Goal: Transaction & Acquisition: Purchase product/service

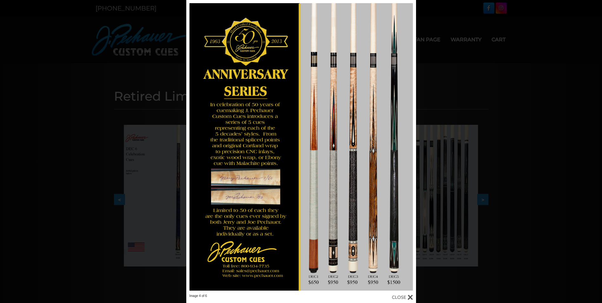
click at [155, 117] on div "Image 4 of 6" at bounding box center [301, 151] width 602 height 303
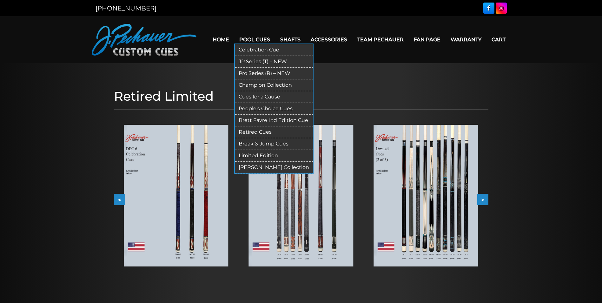
click at [254, 38] on link "Pool Cues" at bounding box center [254, 39] width 41 height 16
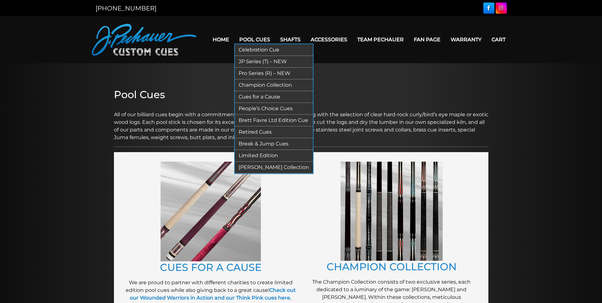
click at [249, 153] on link "Limited Edition" at bounding box center [274, 156] width 78 height 12
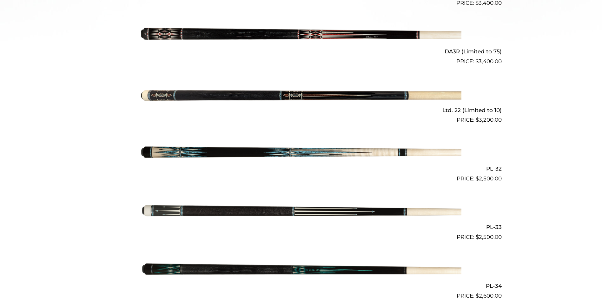
scroll to position [324, 0]
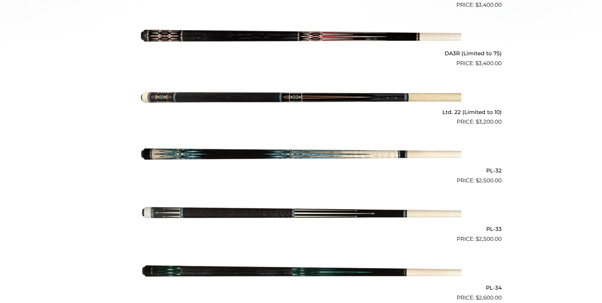
click at [400, 269] on img at bounding box center [301, 272] width 321 height 53
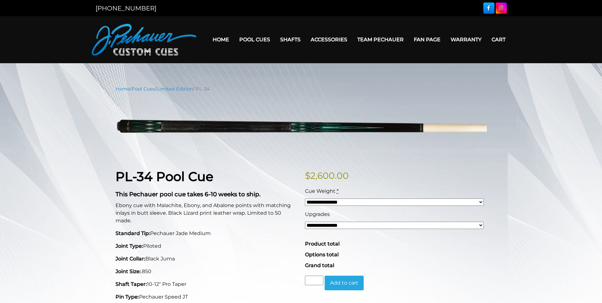
click at [400, 269] on div "Product total Options total Grand total" at bounding box center [396, 254] width 182 height 29
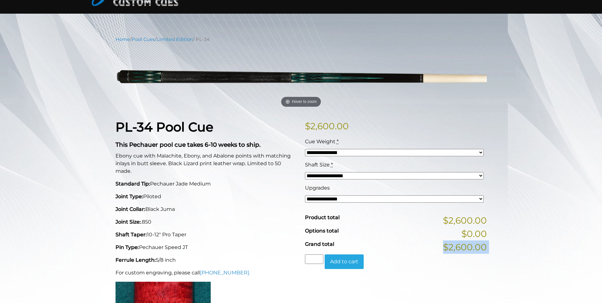
scroll to position [48, 0]
